Goal: Complete application form

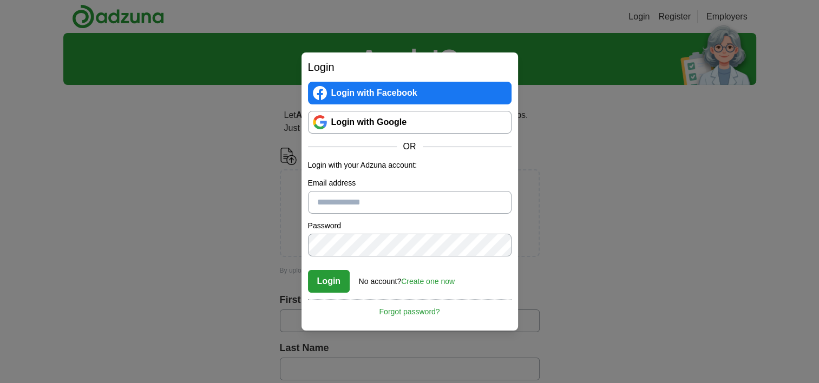
click at [433, 282] on link "Create one now" at bounding box center [428, 281] width 54 height 9
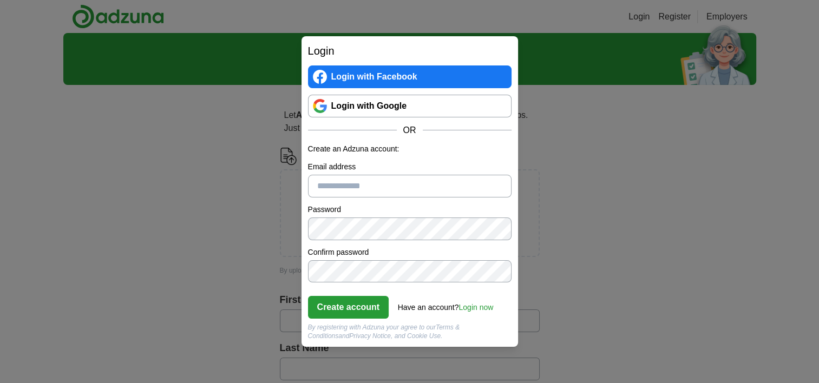
click at [384, 187] on input "Email address" at bounding box center [410, 186] width 204 height 23
type input "**********"
click at [343, 312] on button "Create account" at bounding box center [348, 307] width 81 height 23
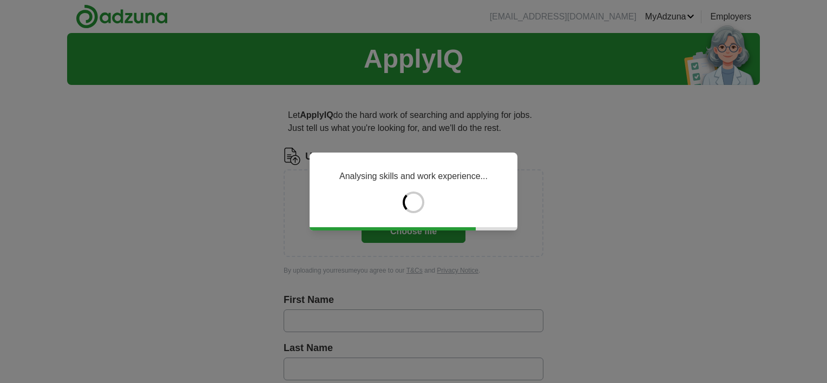
click at [640, 243] on div "Analysing skills and work experience..." at bounding box center [413, 191] width 827 height 383
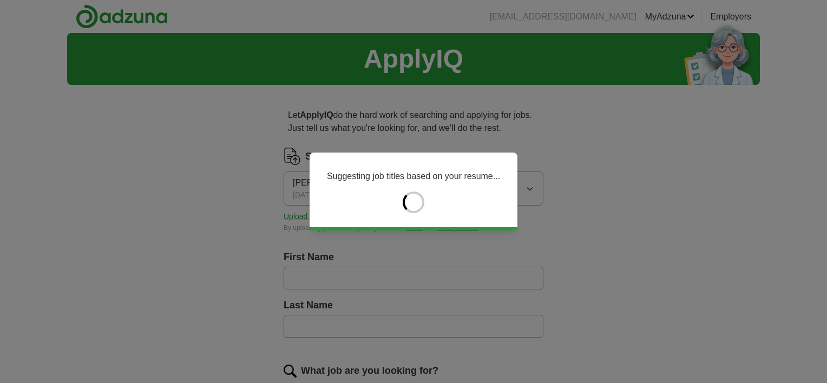
type input "***"
type input "******"
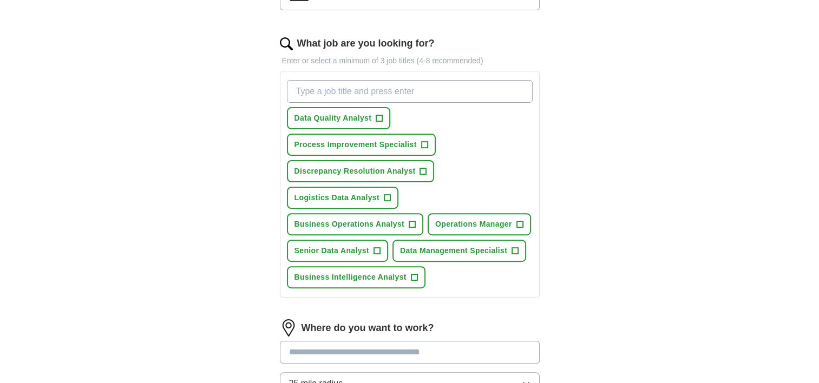
scroll to position [343, 0]
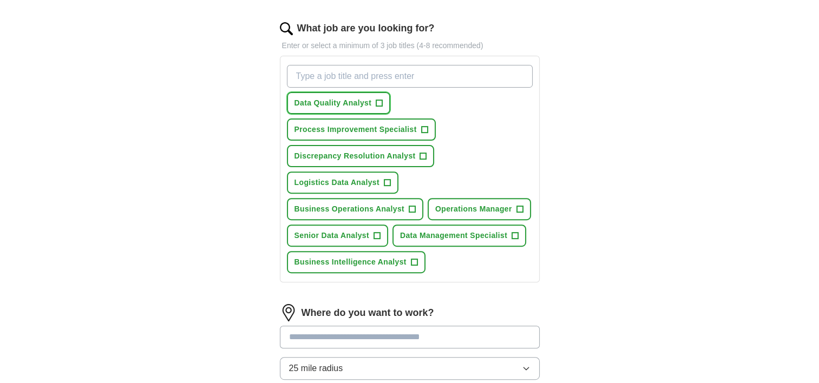
click at [383, 98] on button "Data Quality Analyst +" at bounding box center [339, 103] width 104 height 22
click at [414, 260] on span "+" at bounding box center [414, 262] width 6 height 9
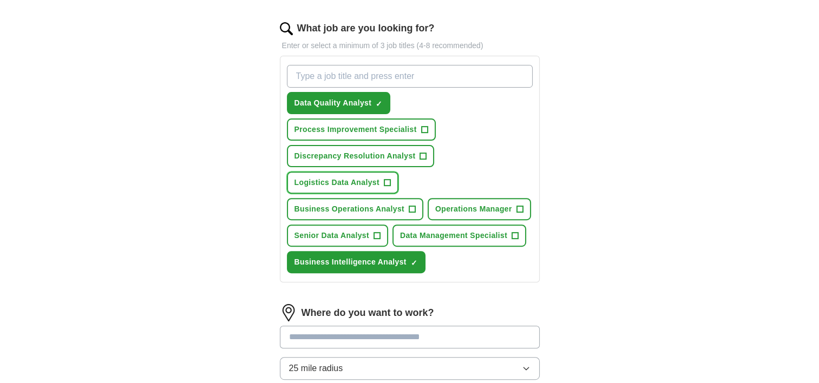
click at [380, 177] on button "Logistics Data Analyst +" at bounding box center [343, 183] width 112 height 22
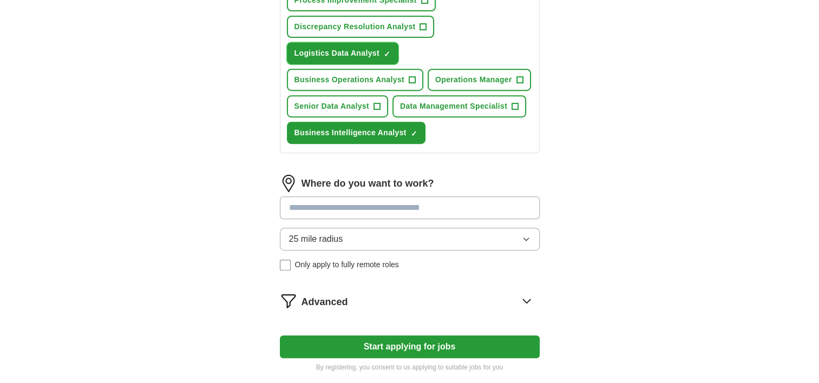
scroll to position [559, 0]
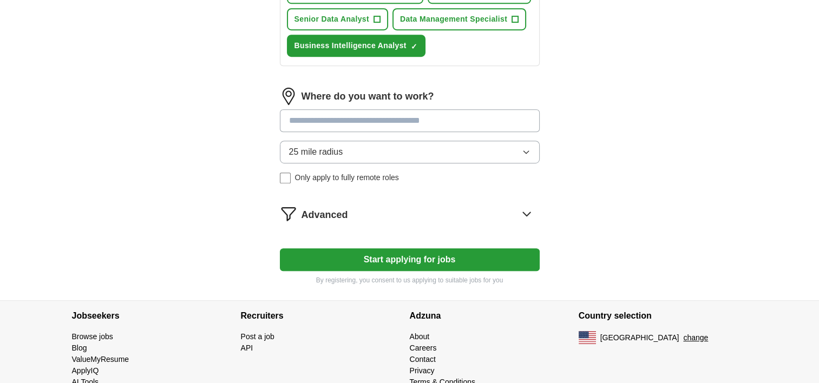
click at [465, 112] on input at bounding box center [410, 120] width 260 height 23
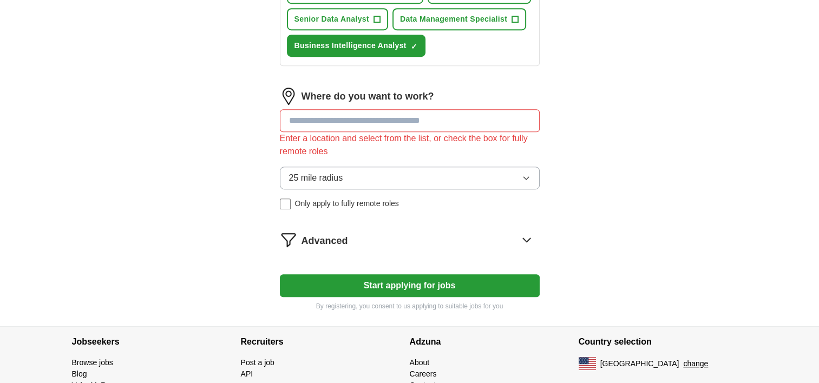
click at [282, 170] on div "25 mile radius Only apply to fully remote roles" at bounding box center [410, 188] width 260 height 43
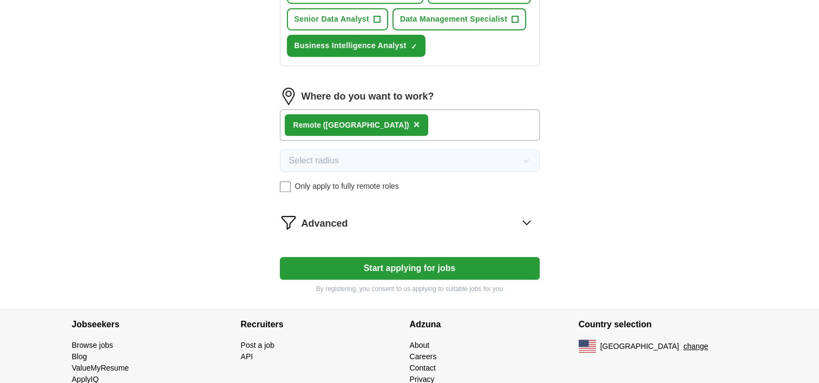
click at [526, 218] on icon at bounding box center [526, 222] width 17 height 17
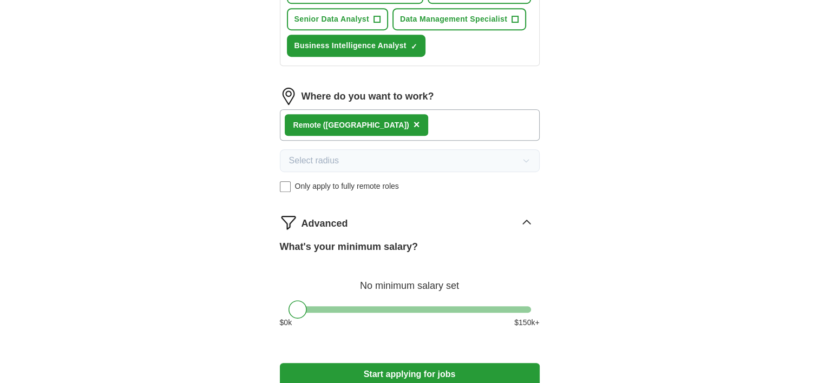
click at [526, 218] on icon at bounding box center [526, 222] width 17 height 17
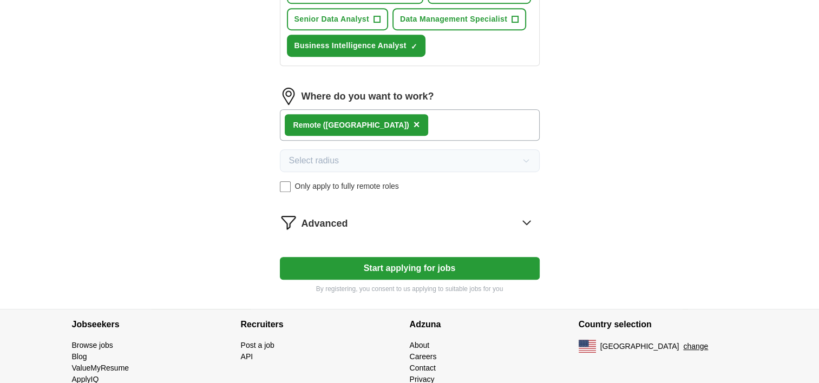
click at [443, 261] on button "Start applying for jobs" at bounding box center [410, 268] width 260 height 23
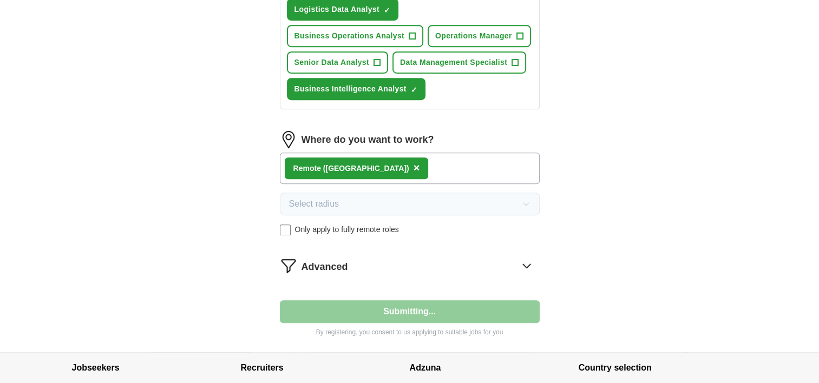
select select "**"
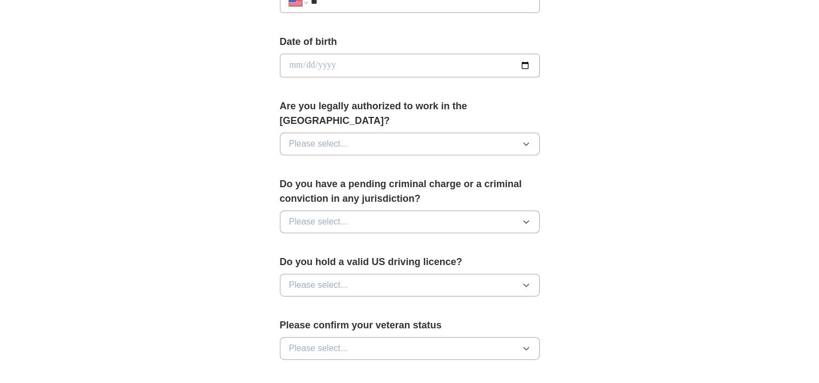
scroll to position [460, 0]
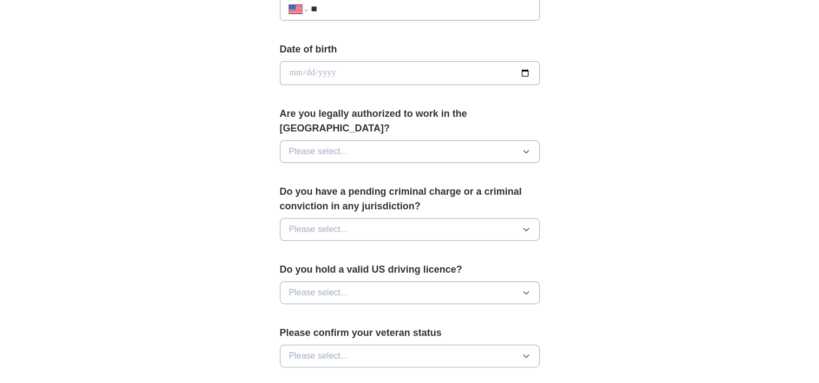
click at [533, 140] on button "Please select..." at bounding box center [410, 151] width 260 height 23
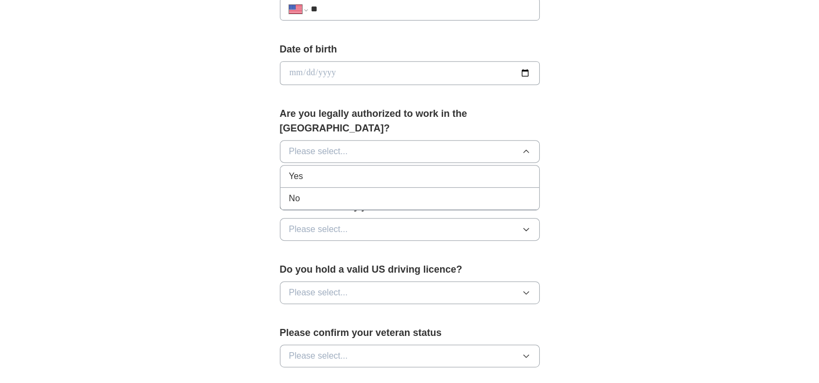
click at [427, 170] on div "Yes" at bounding box center [409, 176] width 241 height 13
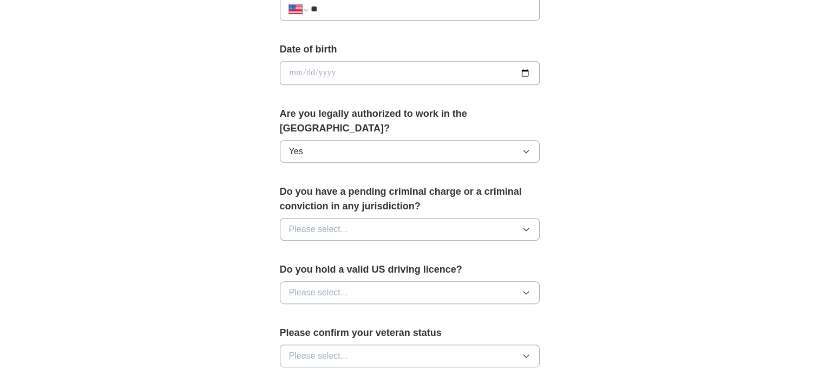
click at [477, 218] on button "Please select..." at bounding box center [410, 229] width 260 height 23
click at [420, 270] on div "No" at bounding box center [409, 276] width 241 height 13
click at [418, 282] on button "Please select..." at bounding box center [410, 293] width 260 height 23
click at [398, 311] on div "Yes" at bounding box center [409, 317] width 241 height 13
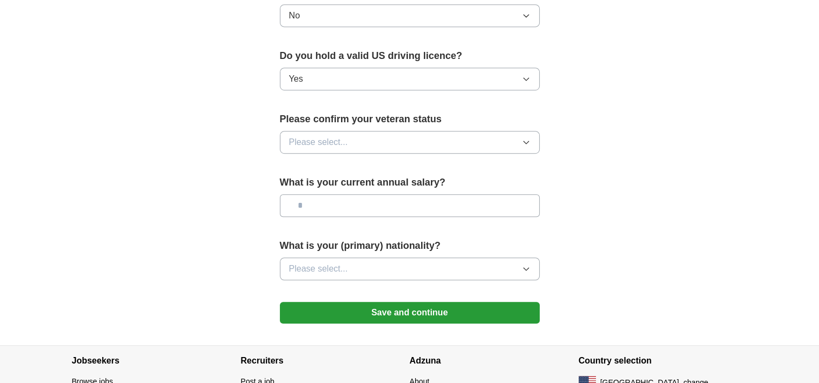
scroll to position [677, 0]
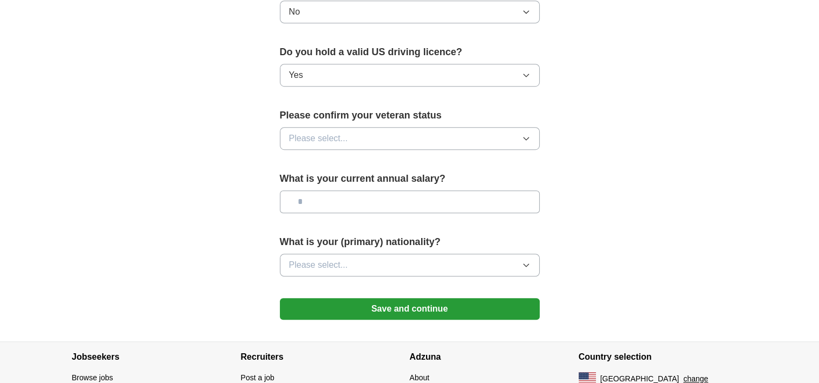
click at [324, 132] on span "Please select..." at bounding box center [318, 138] width 59 height 13
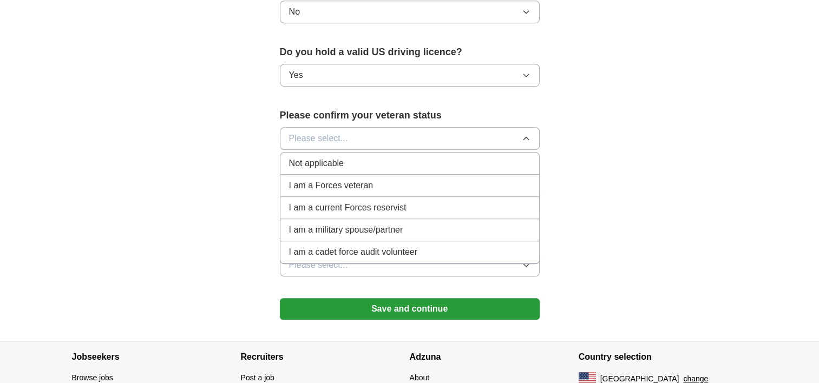
click at [362, 179] on span "I am a Forces veteran" at bounding box center [331, 185] width 84 height 13
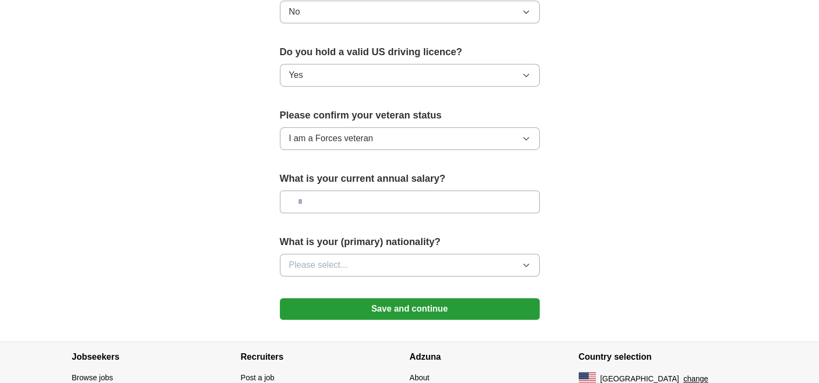
click at [302, 258] on button "Please select..." at bounding box center [410, 265] width 260 height 23
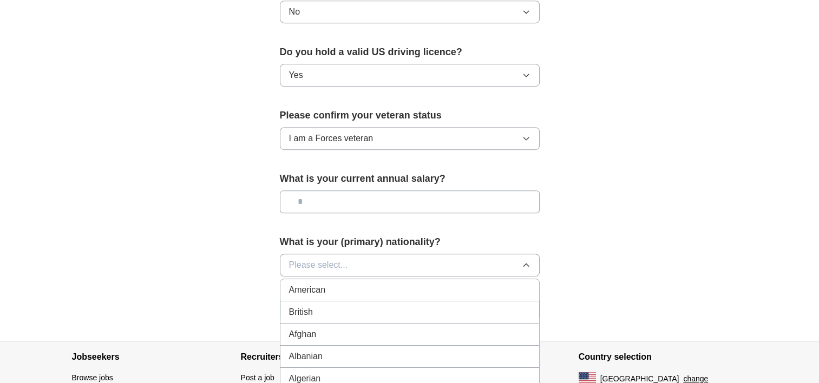
click at [308, 284] on span "American" at bounding box center [307, 290] width 37 height 13
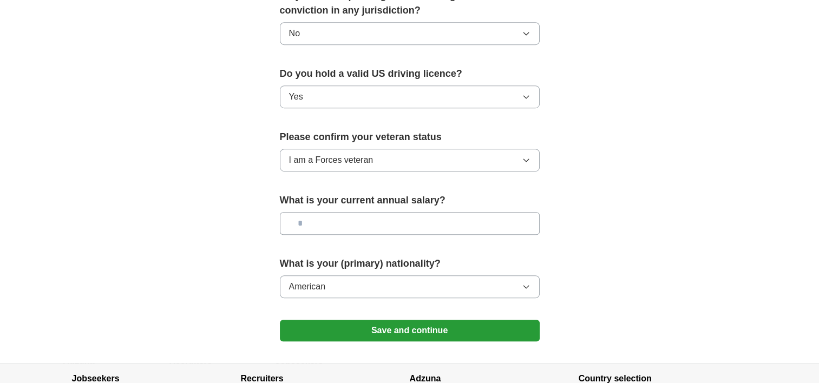
scroll to position [672, 0]
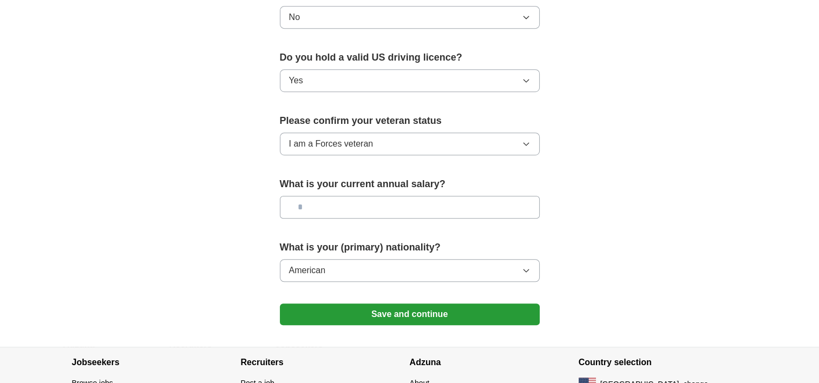
click at [492, 305] on button "Save and continue" at bounding box center [410, 315] width 260 height 22
